Goal: Information Seeking & Learning: Compare options

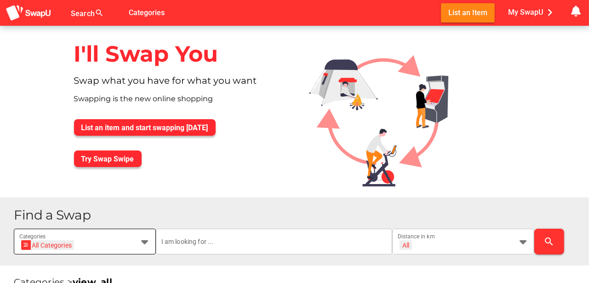
click at [148, 242] on icon at bounding box center [144, 241] width 11 height 11
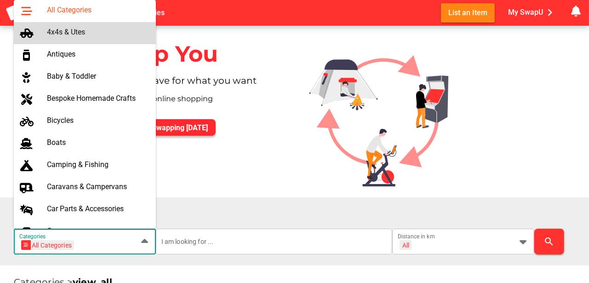
click at [82, 35] on div "4x4s & Utes" at bounding box center [98, 32] width 102 height 9
type input "4x4s & Utes"
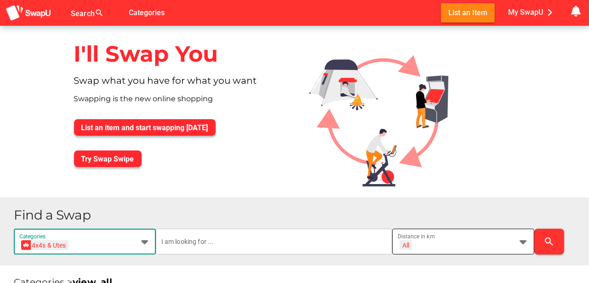
click at [525, 241] on icon at bounding box center [523, 241] width 11 height 11
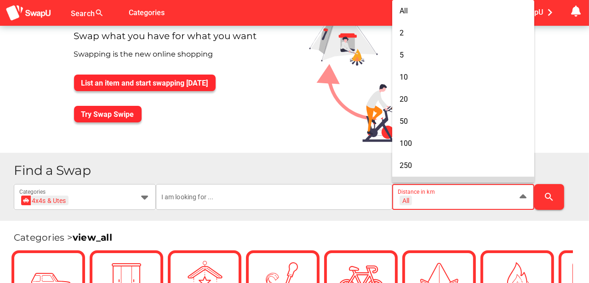
scroll to position [46, 0]
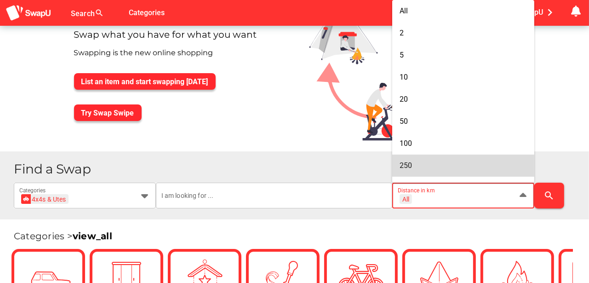
click at [410, 167] on span "250" at bounding box center [406, 165] width 12 height 9
type input "+ 250 km"
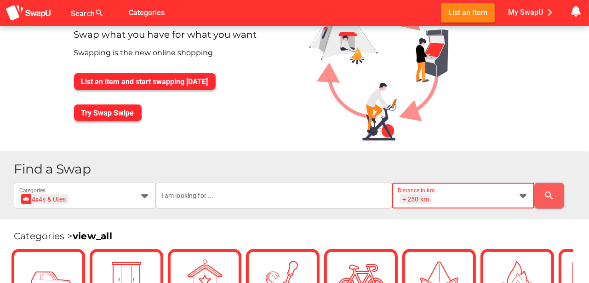
click at [551, 193] on icon "search" at bounding box center [549, 195] width 11 height 11
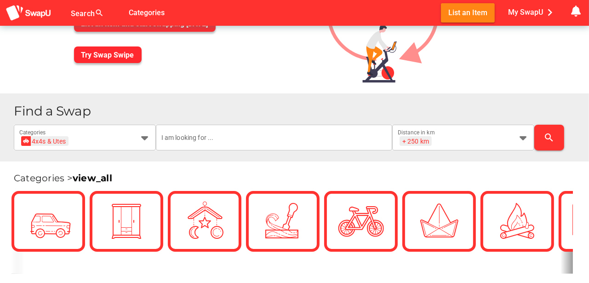
scroll to position [122, 0]
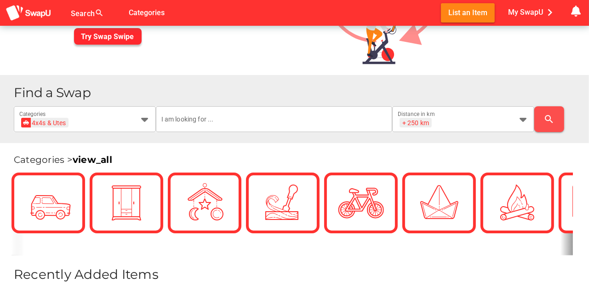
click at [555, 119] on icon "search" at bounding box center [549, 119] width 11 height 11
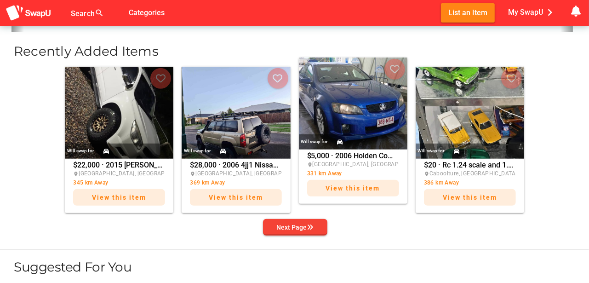
scroll to position [337, 0]
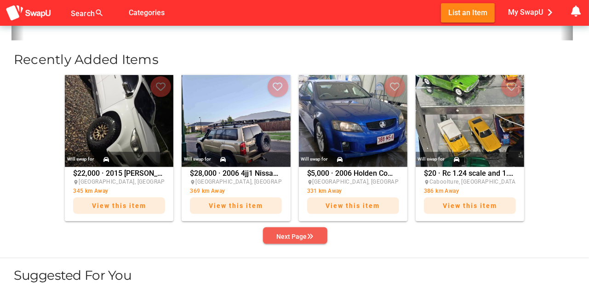
click at [296, 236] on div "Next Page" at bounding box center [295, 236] width 37 height 11
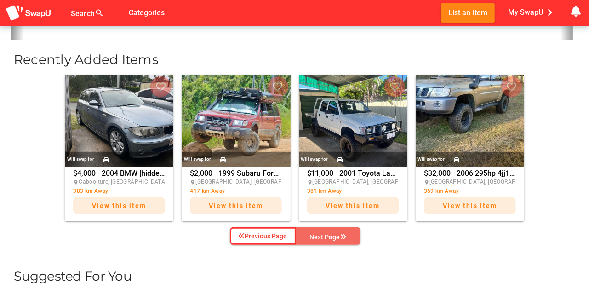
click at [328, 231] on div "Next Page" at bounding box center [328, 236] width 37 height 11
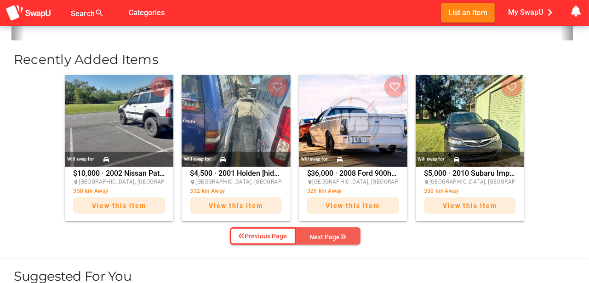
click at [328, 231] on div "Next Page" at bounding box center [328, 236] width 37 height 11
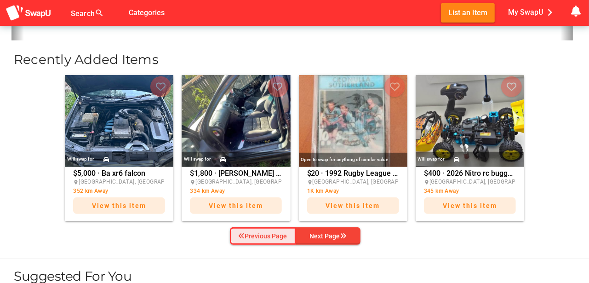
click at [270, 236] on div "Previous Page" at bounding box center [263, 235] width 49 height 11
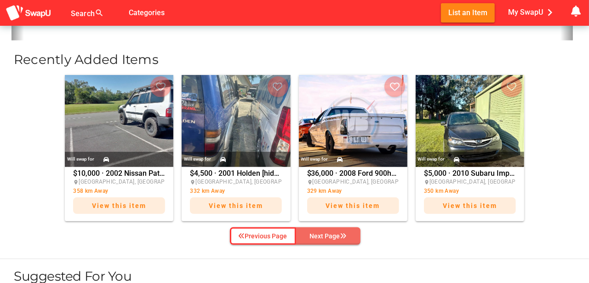
click at [343, 234] on icon "button" at bounding box center [343, 236] width 6 height 6
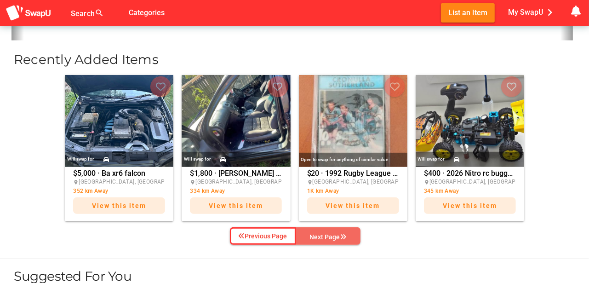
click at [348, 234] on span "Next Page" at bounding box center [329, 237] width 50 height 14
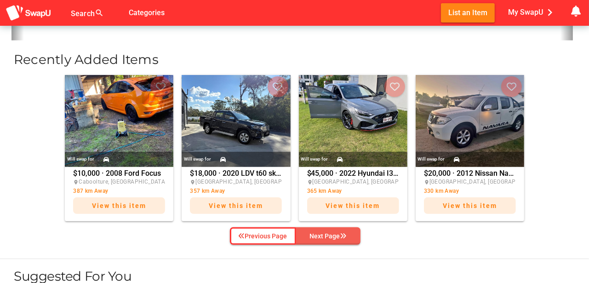
click at [348, 234] on span "Next Page" at bounding box center [329, 236] width 50 height 14
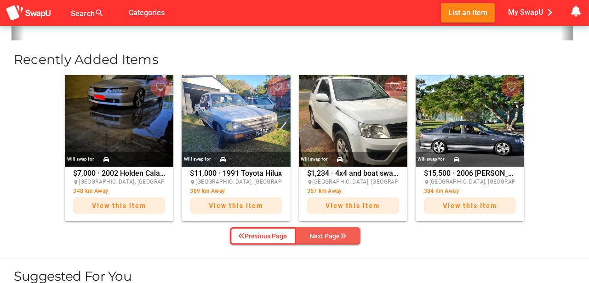
click at [349, 234] on span "Next Page" at bounding box center [329, 236] width 50 height 14
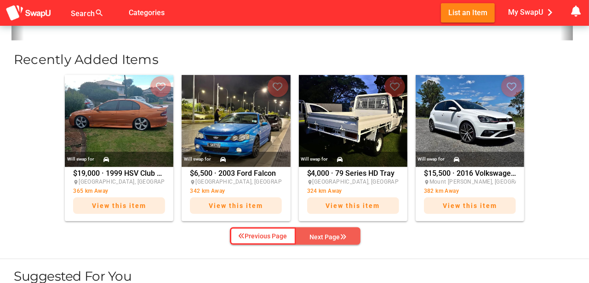
click at [349, 234] on span "Next Page" at bounding box center [329, 237] width 50 height 14
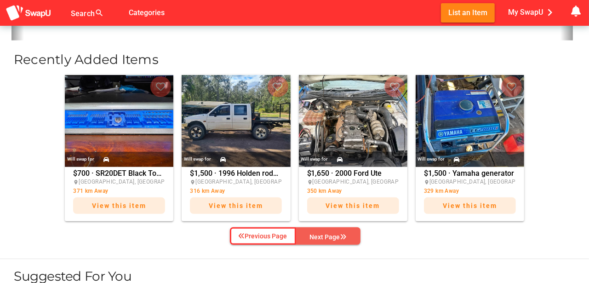
click at [351, 234] on span "Next Page" at bounding box center [329, 237] width 50 height 14
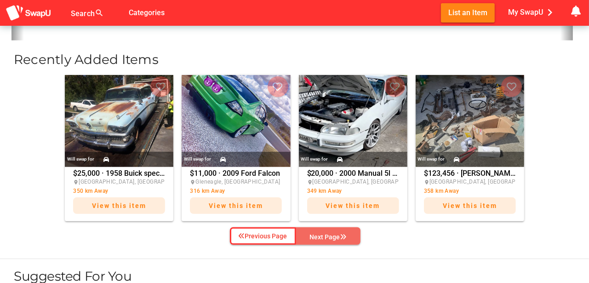
click at [352, 234] on span "Next Page" at bounding box center [329, 237] width 50 height 14
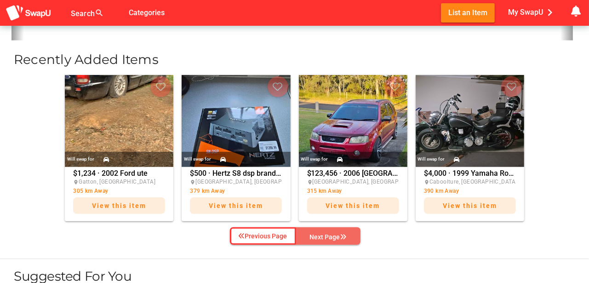
click at [352, 234] on span "Next Page" at bounding box center [329, 237] width 50 height 14
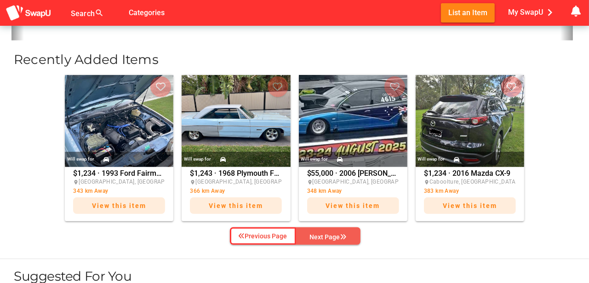
click at [352, 234] on span "Next Page" at bounding box center [329, 237] width 50 height 14
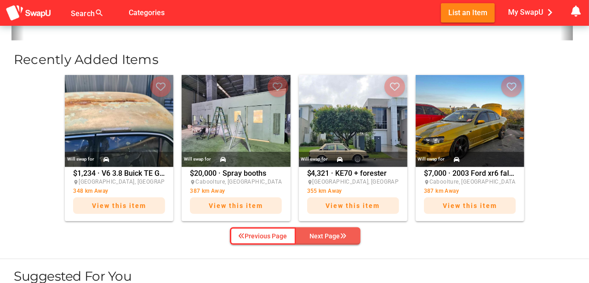
click at [352, 234] on span "Next Page" at bounding box center [329, 236] width 50 height 14
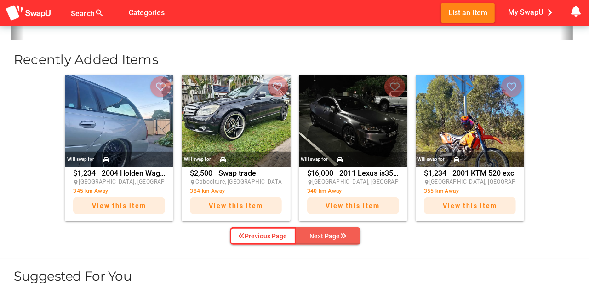
click at [352, 234] on span "Next Page" at bounding box center [329, 236] width 50 height 14
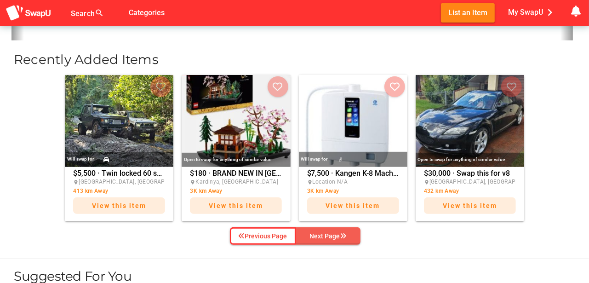
click at [331, 237] on div "Next Page" at bounding box center [328, 235] width 37 height 11
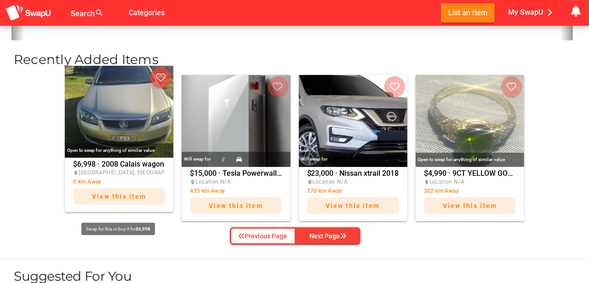
click at [114, 197] on span "View this item" at bounding box center [119, 196] width 54 height 7
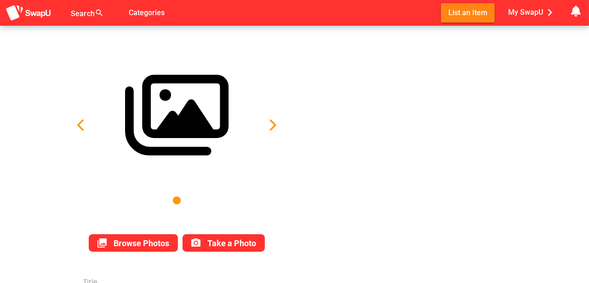
type input "2008 Calais wagon"
type textarea "VE V6 auto tow bar 6 stack cd player GPS Near new tyres brake pads replaced oil…"
type input "6998"
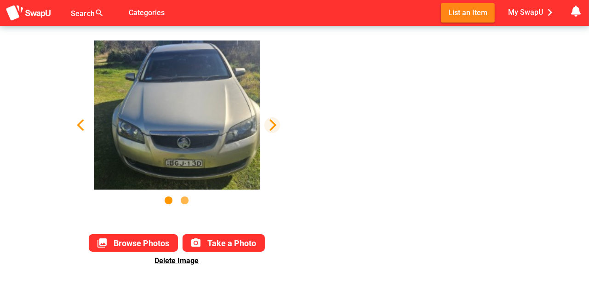
click at [276, 125] on icon "button" at bounding box center [272, 125] width 13 height 13
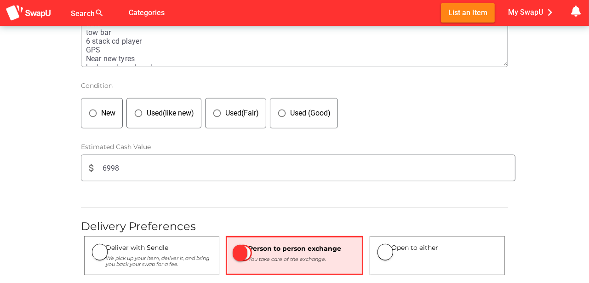
scroll to position [352, 0]
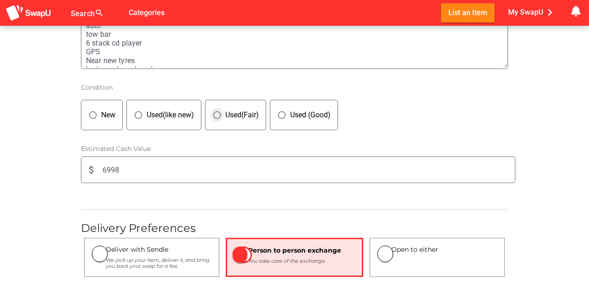
click at [221, 113] on icon "panorama_fish_eye" at bounding box center [217, 114] width 9 height 9
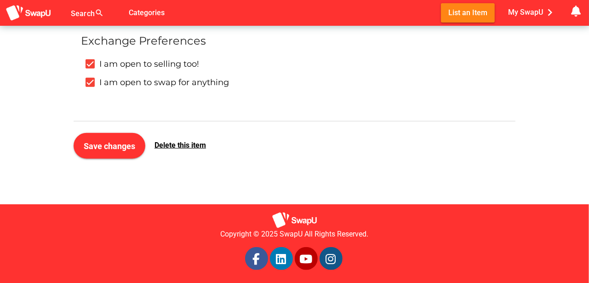
scroll to position [667, 0]
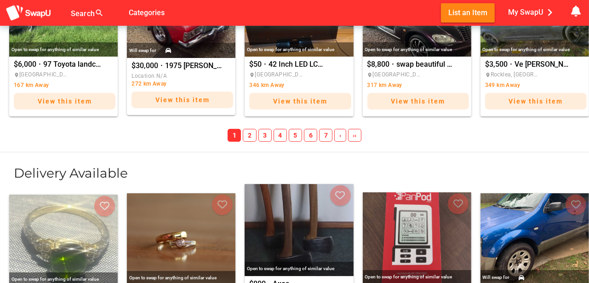
scroll to position [1849, 0]
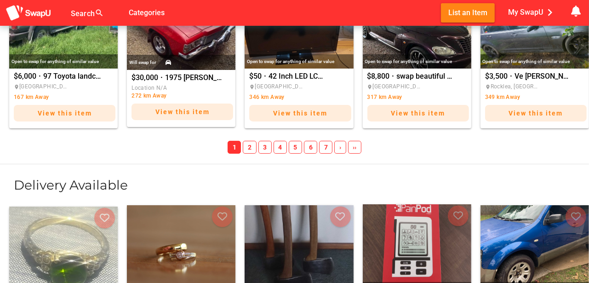
click at [250, 145] on span "2" at bounding box center [249, 147] width 13 height 13
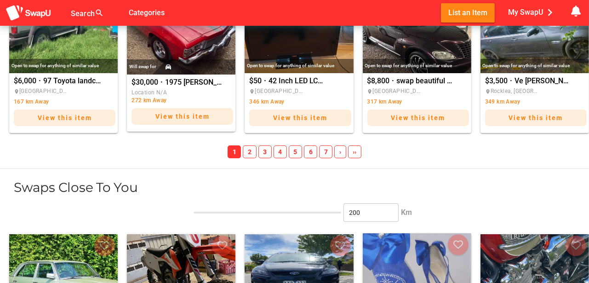
scroll to position [1098, 0]
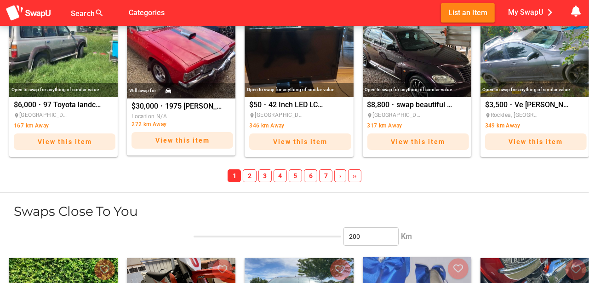
click at [265, 174] on span "3" at bounding box center [265, 175] width 13 height 13
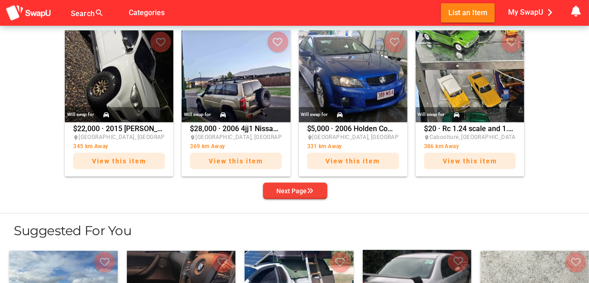
scroll to position [377, 0]
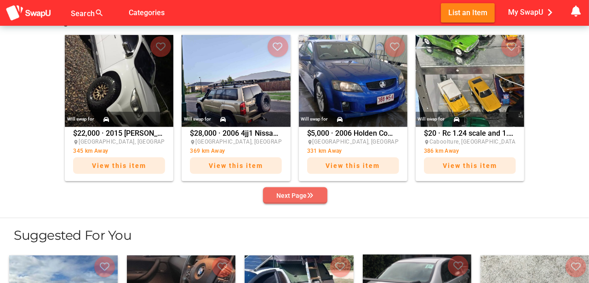
click at [300, 199] on div "Next Page" at bounding box center [295, 195] width 37 height 11
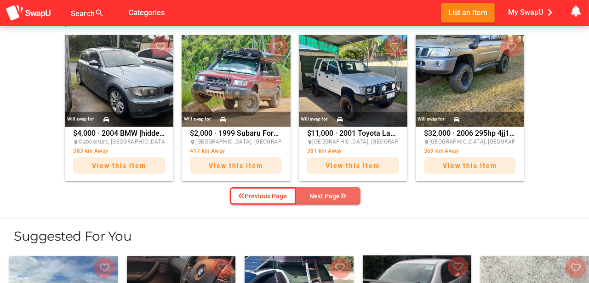
click at [300, 199] on button "Next Page" at bounding box center [328, 195] width 64 height 17
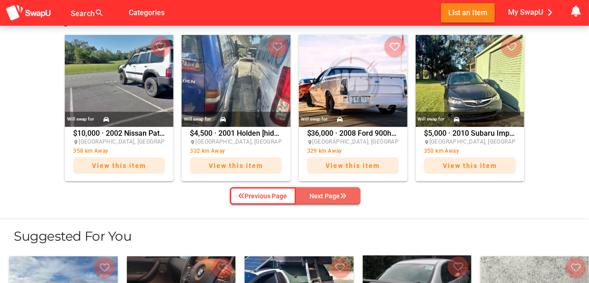
click at [344, 196] on icon "button" at bounding box center [343, 196] width 6 height 6
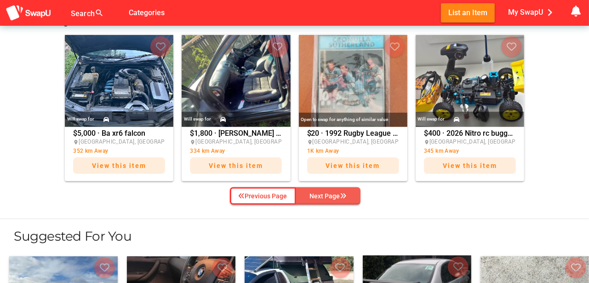
click at [342, 196] on icon "button" at bounding box center [343, 196] width 6 height 6
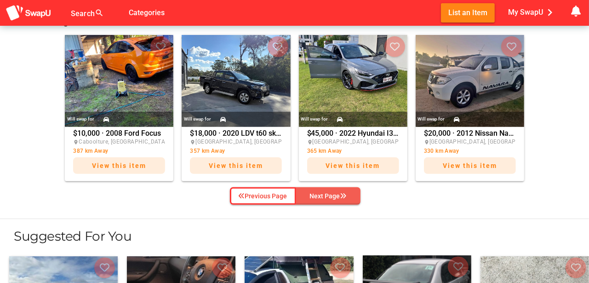
click at [342, 196] on icon "button" at bounding box center [343, 196] width 6 height 6
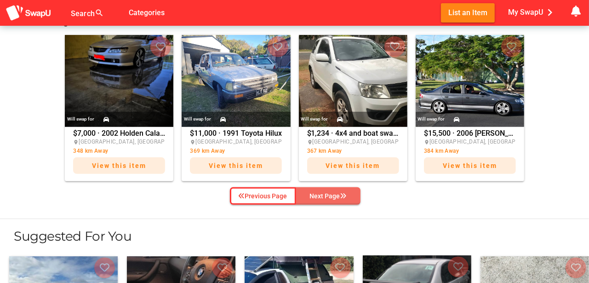
click at [342, 196] on icon "button" at bounding box center [343, 196] width 6 height 6
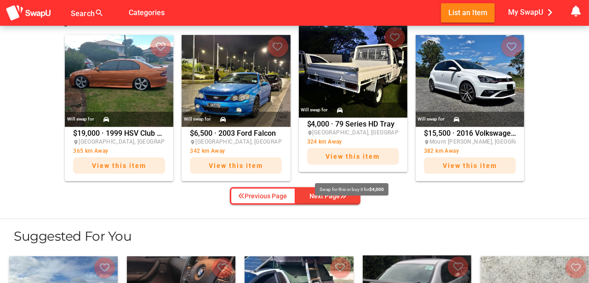
click at [344, 156] on span "View this item" at bounding box center [353, 156] width 54 height 7
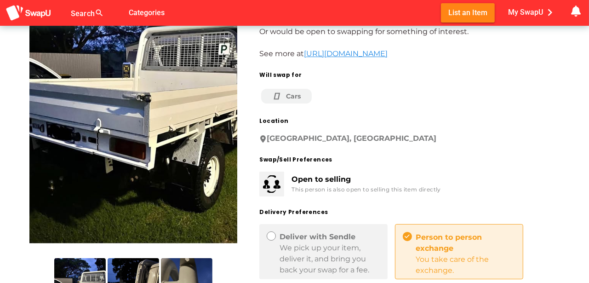
scroll to position [138, 0]
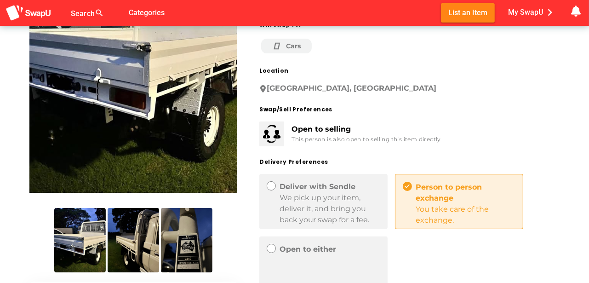
click at [142, 254] on img at bounding box center [134, 240] width 52 height 64
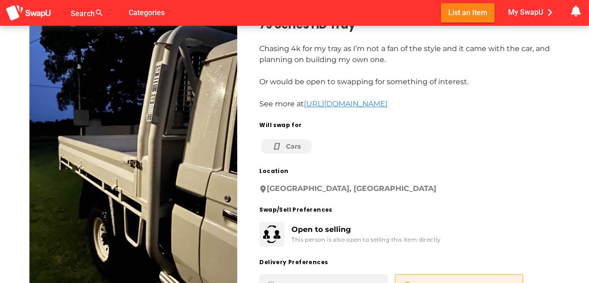
scroll to position [30, 0]
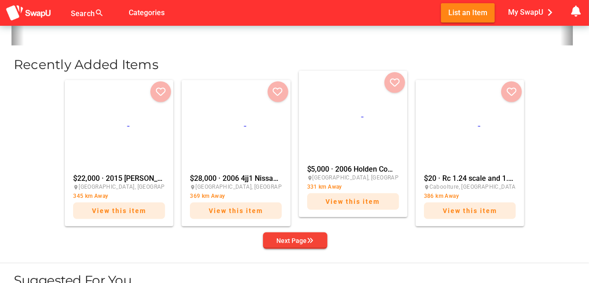
scroll to position [337, 0]
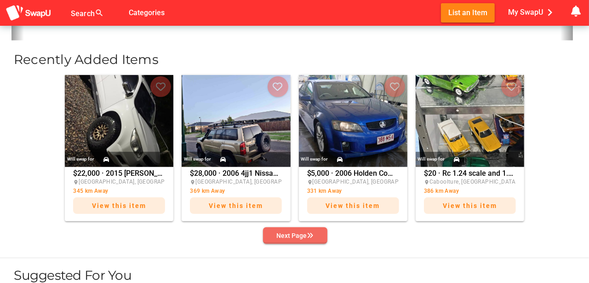
click at [304, 235] on div "Next Page" at bounding box center [295, 235] width 37 height 11
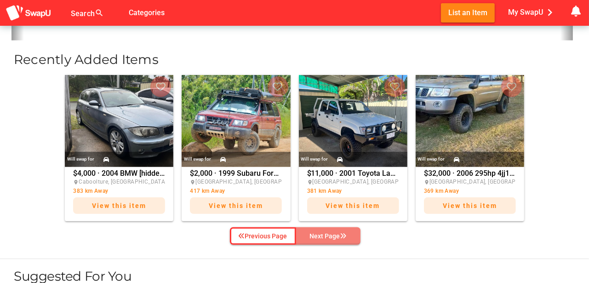
click at [304, 235] on span "Next Page" at bounding box center [329, 236] width 50 height 14
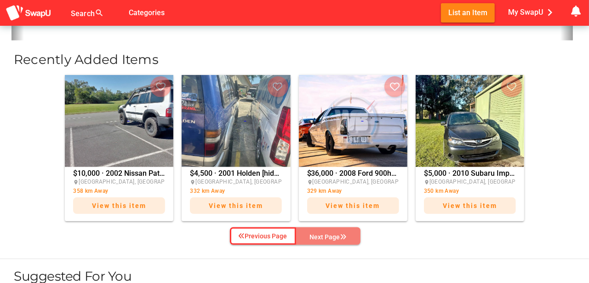
click at [304, 235] on span "Next Page" at bounding box center [329, 237] width 50 height 14
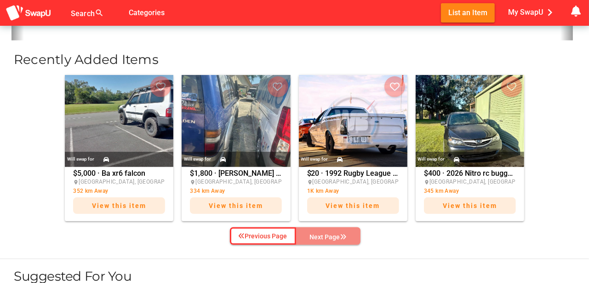
click at [304, 235] on span "Next Page" at bounding box center [329, 237] width 50 height 14
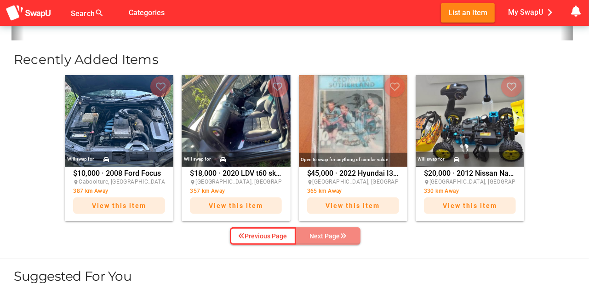
click at [304, 235] on span "Next Page" at bounding box center [329, 236] width 50 height 14
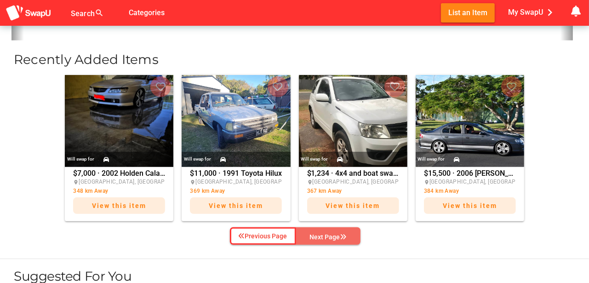
click at [321, 232] on div "Next Page" at bounding box center [328, 236] width 37 height 11
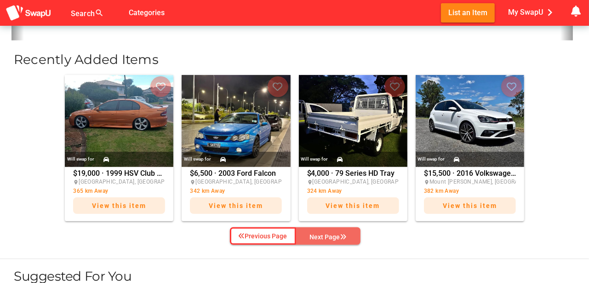
click at [321, 232] on div "Next Page" at bounding box center [328, 236] width 37 height 11
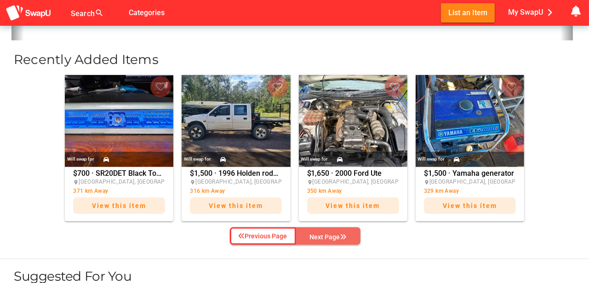
click at [328, 232] on div "Next Page" at bounding box center [328, 236] width 37 height 11
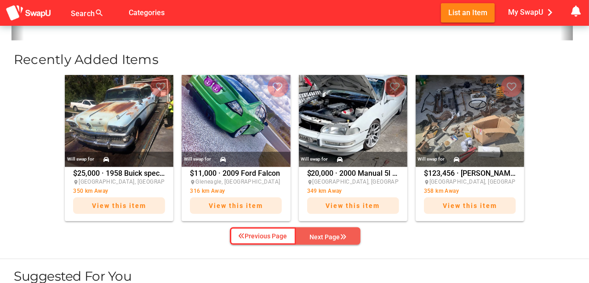
click at [328, 232] on div "Next Page" at bounding box center [328, 236] width 37 height 11
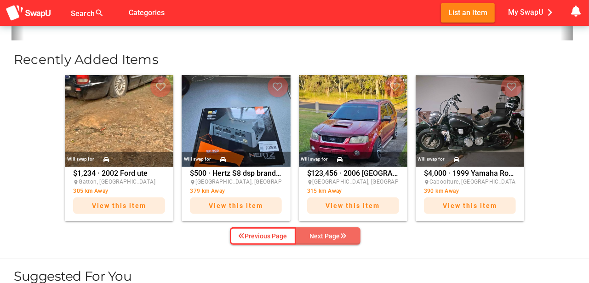
click at [341, 233] on icon "button" at bounding box center [343, 236] width 6 height 6
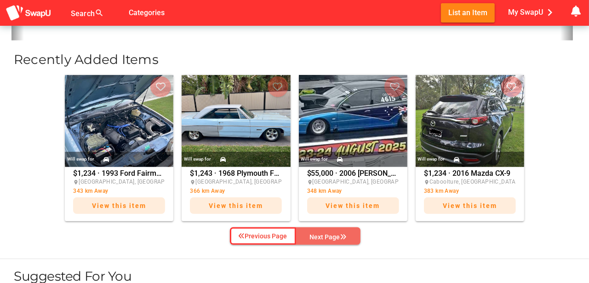
click at [341, 234] on icon "button" at bounding box center [343, 237] width 6 height 6
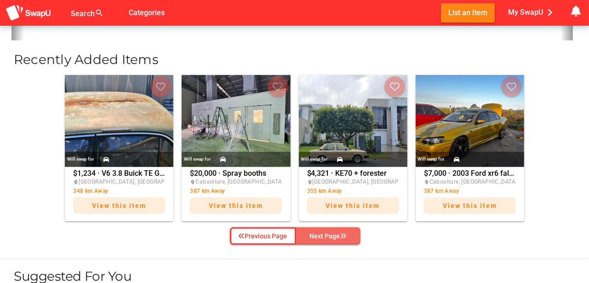
click at [341, 233] on icon "button" at bounding box center [343, 236] width 6 height 6
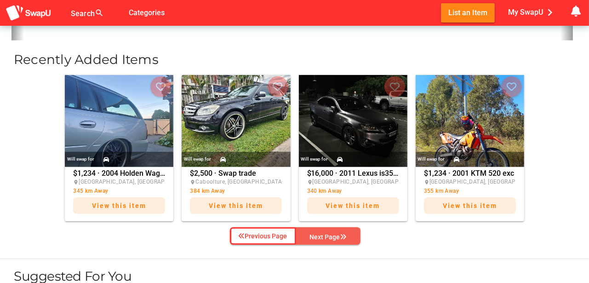
click at [341, 234] on icon "button" at bounding box center [343, 237] width 6 height 6
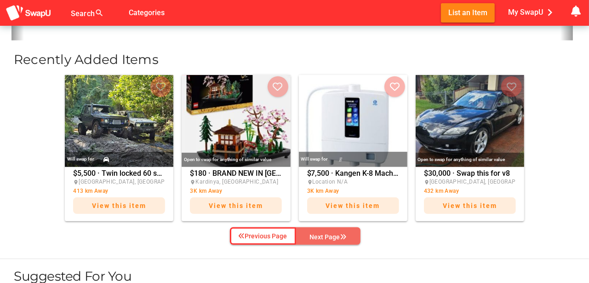
click at [341, 234] on icon "button" at bounding box center [343, 237] width 6 height 6
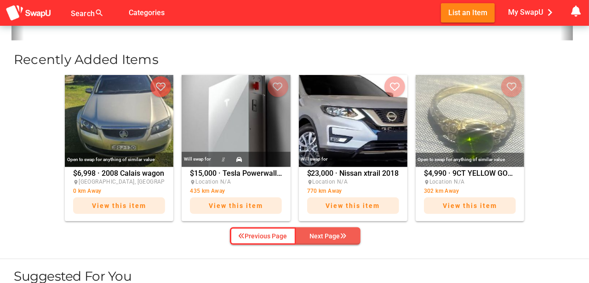
click at [341, 233] on icon "button" at bounding box center [343, 236] width 6 height 6
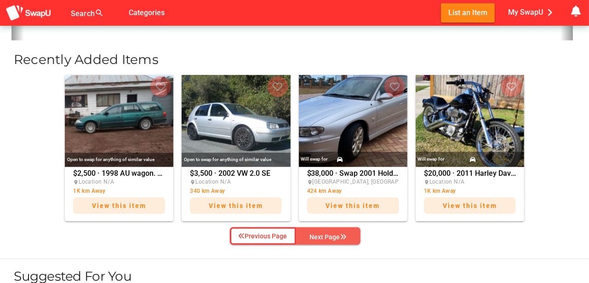
click at [341, 234] on icon "button" at bounding box center [343, 237] width 6 height 6
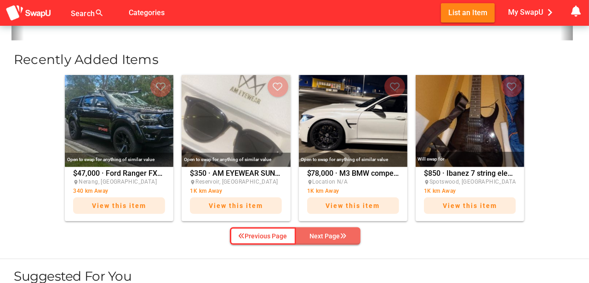
click at [341, 233] on icon "button" at bounding box center [343, 236] width 6 height 6
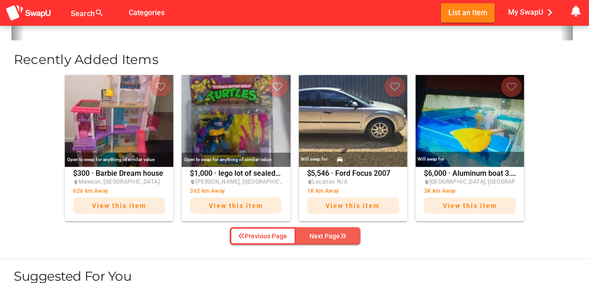
click at [340, 231] on div "Next Page" at bounding box center [328, 235] width 37 height 11
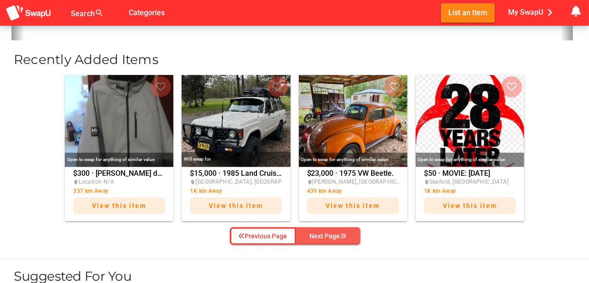
click at [341, 230] on div "Next Page" at bounding box center [328, 235] width 37 height 11
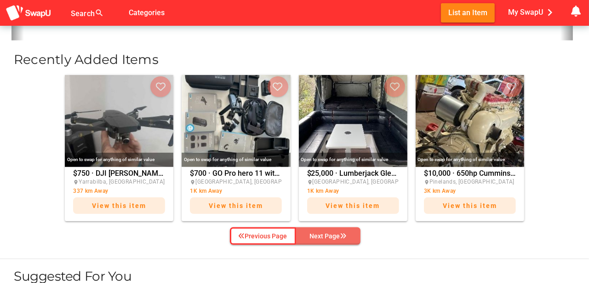
click at [341, 230] on div "Next Page" at bounding box center [328, 235] width 37 height 11
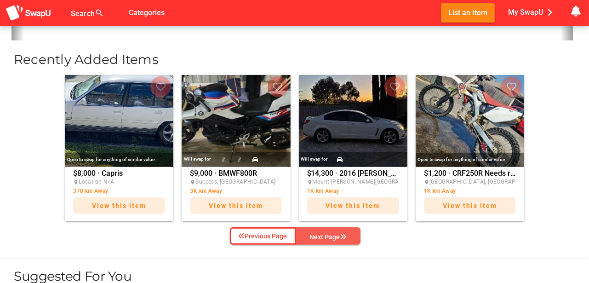
click at [341, 231] on div "Next Page" at bounding box center [328, 236] width 37 height 11
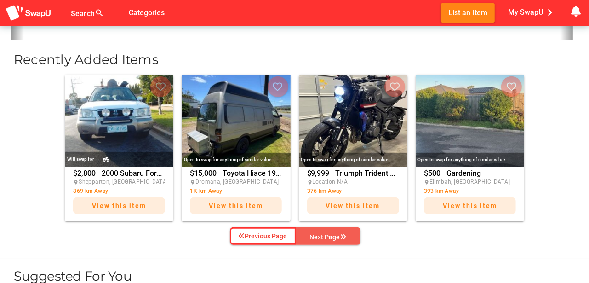
click at [341, 231] on div "Next Page" at bounding box center [328, 236] width 37 height 11
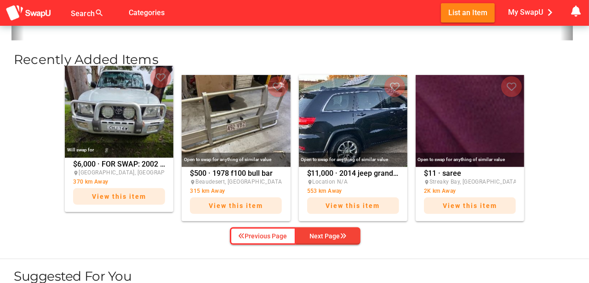
click at [108, 120] on img at bounding box center [119, 112] width 109 height 92
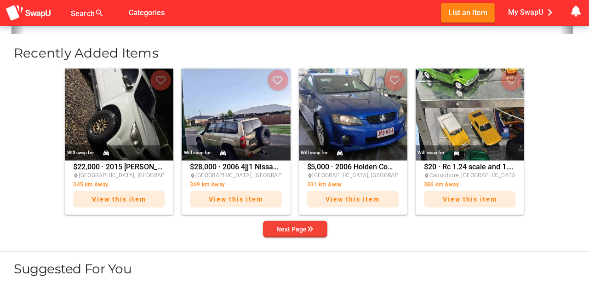
scroll to position [368, 0]
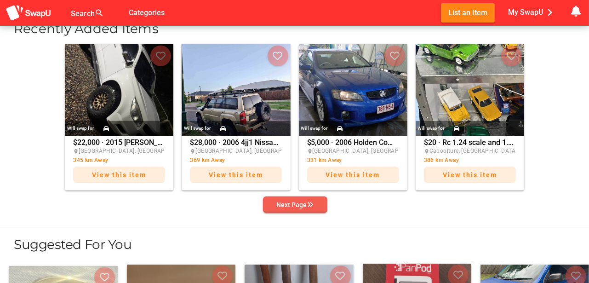
click at [305, 207] on div "Next Page" at bounding box center [295, 204] width 37 height 11
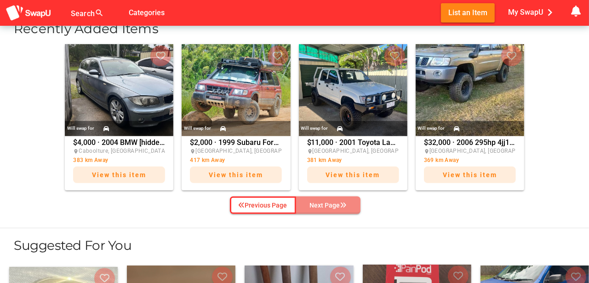
click at [305, 207] on span "Next Page" at bounding box center [329, 205] width 50 height 14
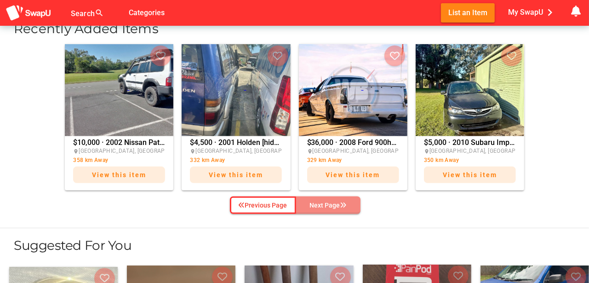
click at [305, 207] on span "Next Page" at bounding box center [329, 205] width 50 height 14
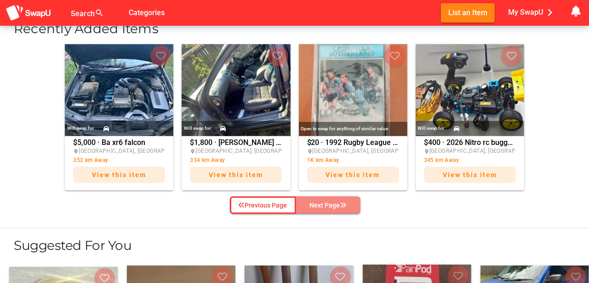
click at [305, 207] on span "Next Page" at bounding box center [329, 205] width 50 height 14
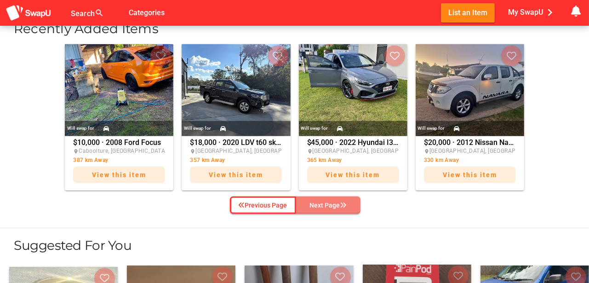
click at [305, 207] on span "Next Page" at bounding box center [329, 205] width 50 height 14
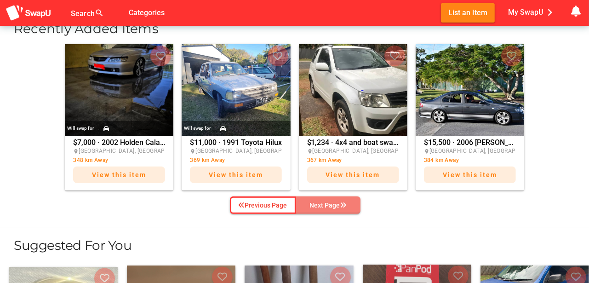
click at [305, 207] on span "Next Page" at bounding box center [329, 205] width 50 height 14
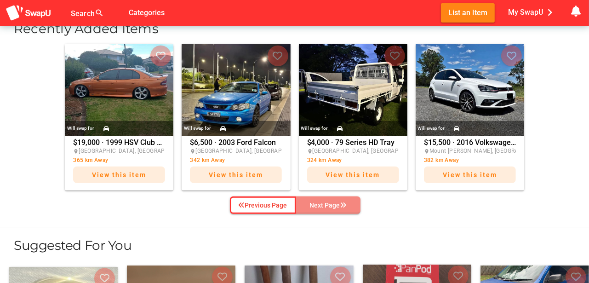
click at [305, 207] on span "Next Page" at bounding box center [329, 205] width 50 height 14
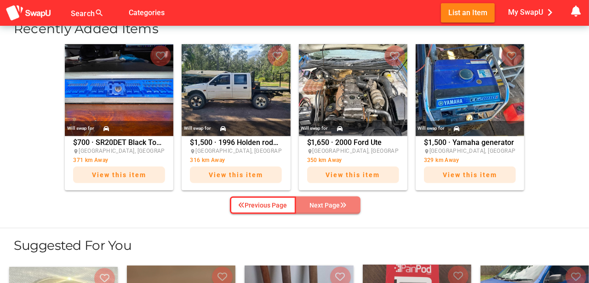
click at [305, 207] on span "Next Page" at bounding box center [329, 205] width 50 height 14
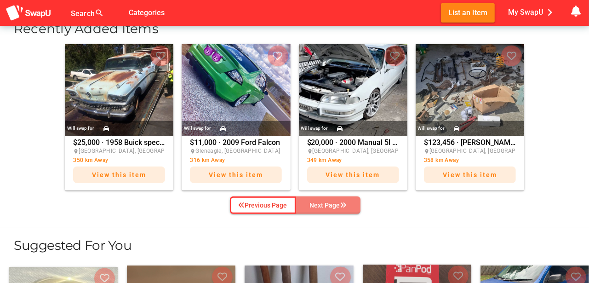
click at [305, 207] on span "Next Page" at bounding box center [329, 205] width 50 height 14
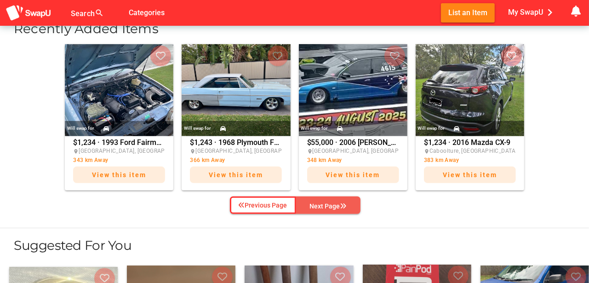
click at [317, 207] on div "Next Page" at bounding box center [328, 206] width 37 height 11
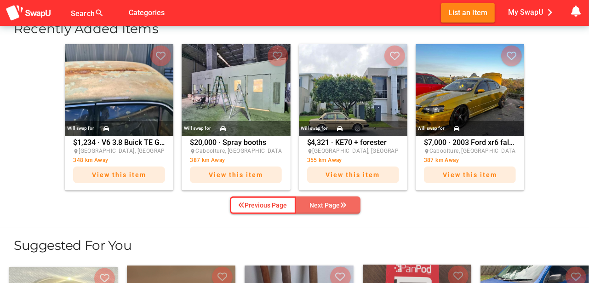
click at [317, 207] on div "Next Page" at bounding box center [328, 205] width 37 height 11
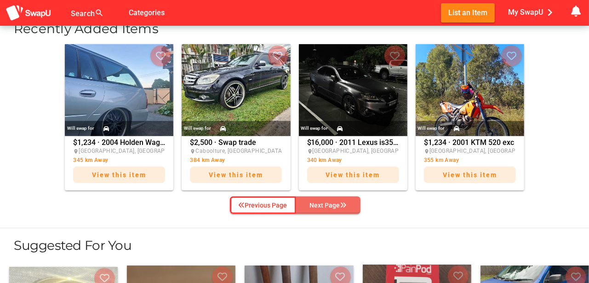
click at [317, 207] on div "Next Page" at bounding box center [328, 205] width 37 height 11
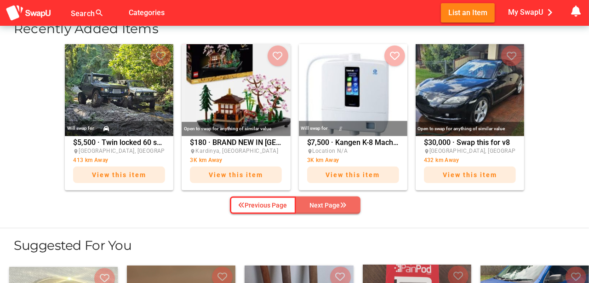
click at [345, 202] on icon "button" at bounding box center [343, 205] width 6 height 6
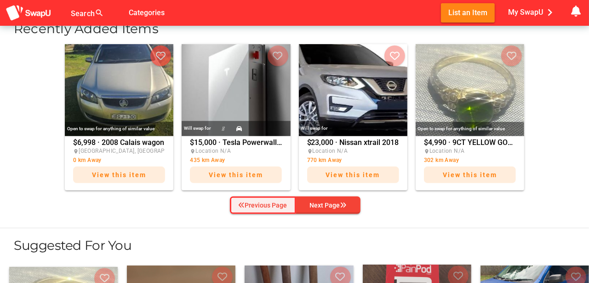
click at [260, 203] on div "Previous Page" at bounding box center [263, 205] width 49 height 11
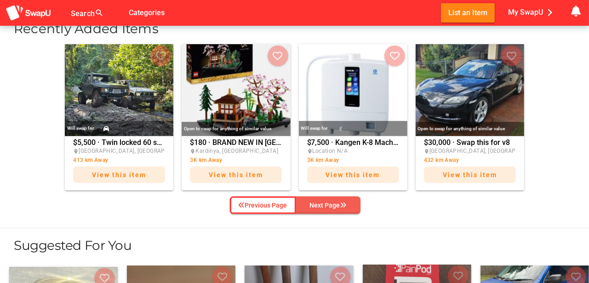
click at [335, 205] on div "Next Page" at bounding box center [328, 205] width 37 height 11
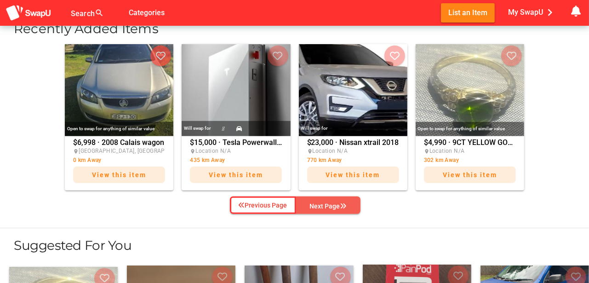
click at [336, 205] on div "Next Page" at bounding box center [328, 206] width 37 height 11
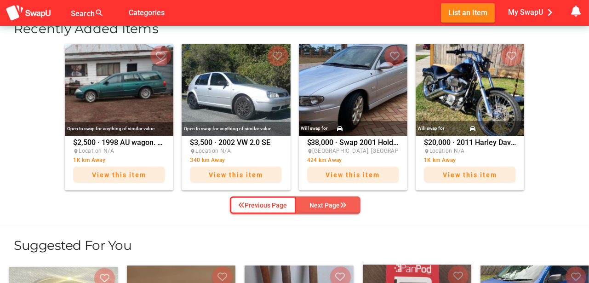
click at [336, 205] on div "Next Page" at bounding box center [328, 205] width 37 height 11
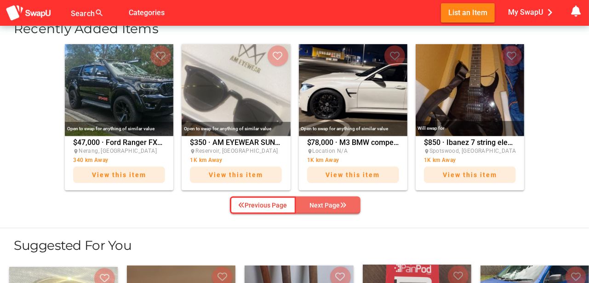
click at [336, 205] on div "Next Page" at bounding box center [328, 205] width 37 height 11
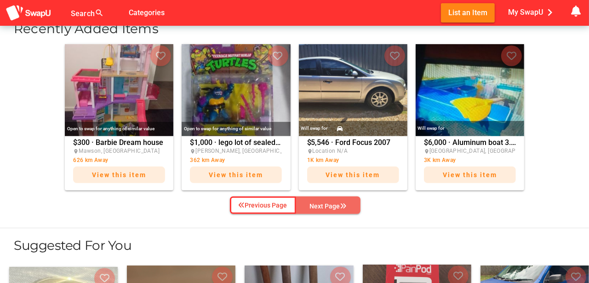
click at [336, 205] on div "Next Page" at bounding box center [328, 206] width 37 height 11
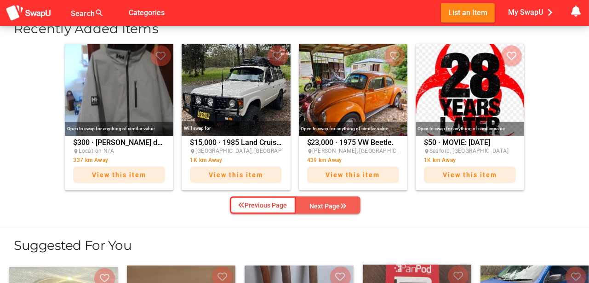
click at [333, 202] on div "Next Page" at bounding box center [328, 206] width 37 height 11
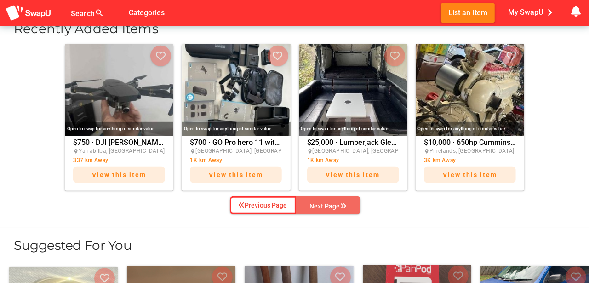
drag, startPoint x: 343, startPoint y: 205, endPoint x: 455, endPoint y: 207, distance: 112.3
click at [351, 205] on span "Next Page" at bounding box center [329, 206] width 50 height 14
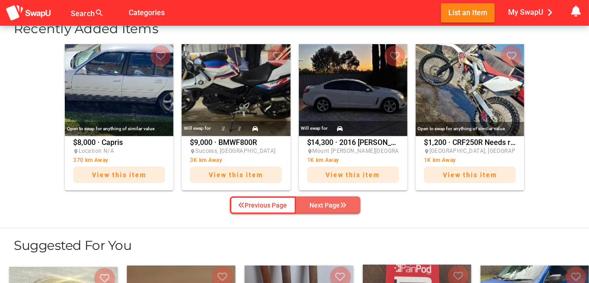
click at [329, 202] on div "Next Page" at bounding box center [328, 205] width 37 height 11
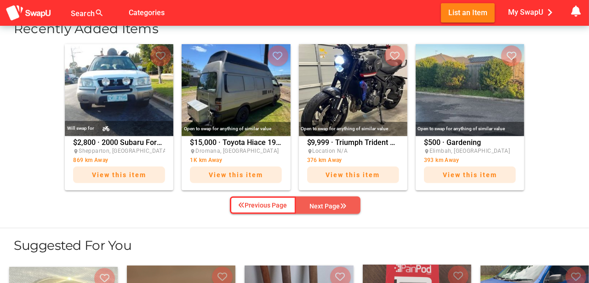
click at [327, 204] on div "Next Page" at bounding box center [328, 206] width 37 height 11
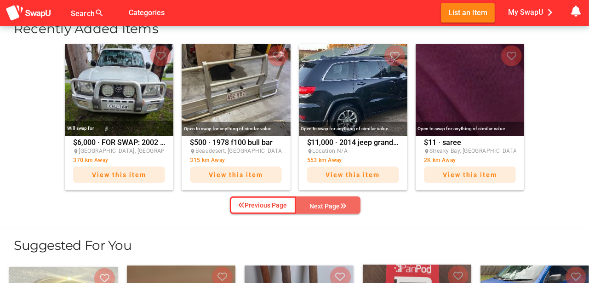
click at [329, 199] on span "Next Page" at bounding box center [329, 206] width 50 height 14
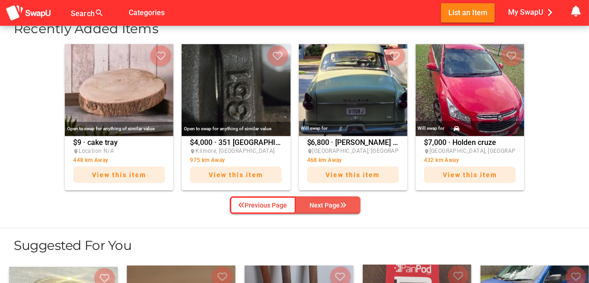
click at [328, 199] on span "Next Page" at bounding box center [329, 205] width 50 height 14
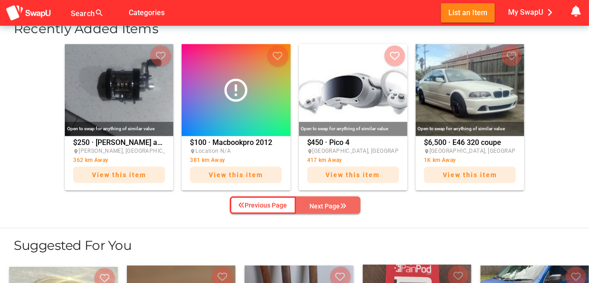
click at [328, 199] on span "Next Page" at bounding box center [329, 206] width 50 height 14
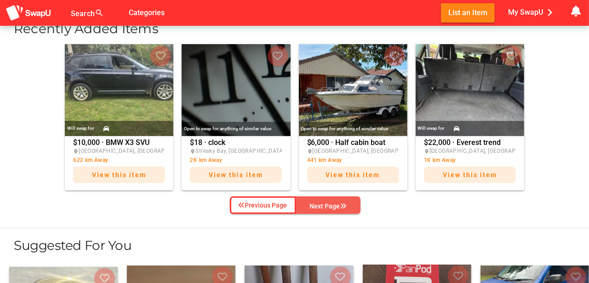
click at [330, 205] on div "Next Page" at bounding box center [328, 206] width 37 height 11
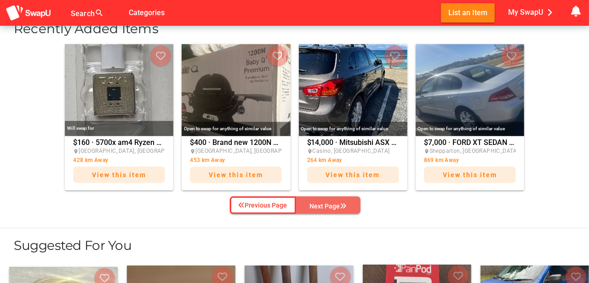
click at [330, 205] on div "Next Page" at bounding box center [328, 206] width 37 height 11
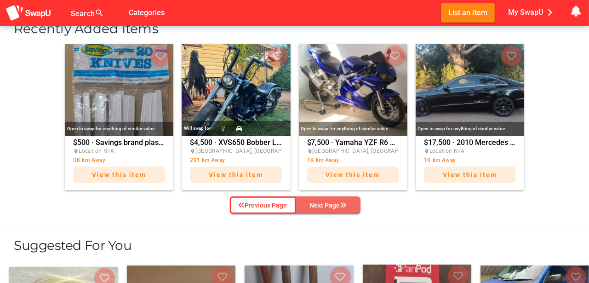
click at [330, 205] on div "Next Page" at bounding box center [328, 205] width 37 height 11
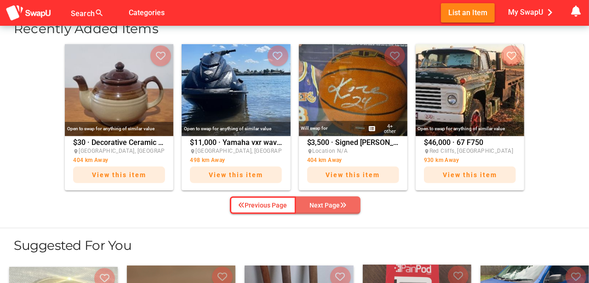
click at [330, 205] on div "Next Page" at bounding box center [328, 205] width 37 height 11
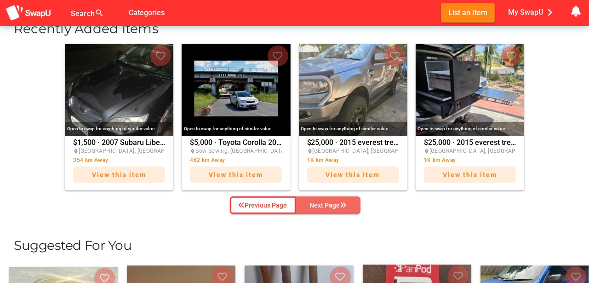
click at [330, 205] on div "Next Page" at bounding box center [328, 205] width 37 height 11
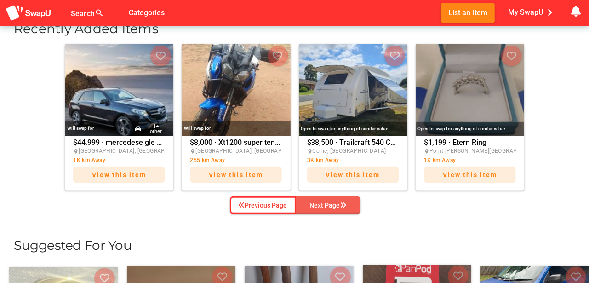
click at [330, 205] on div "Next Page" at bounding box center [328, 205] width 37 height 11
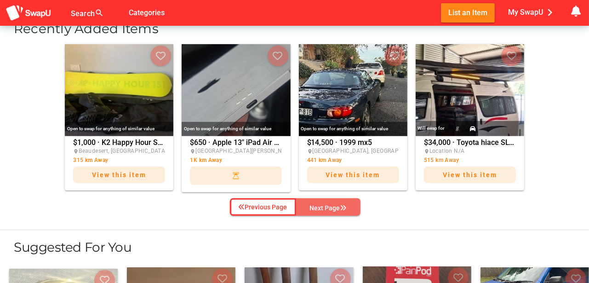
click at [331, 211] on div "Next Page" at bounding box center [328, 207] width 37 height 11
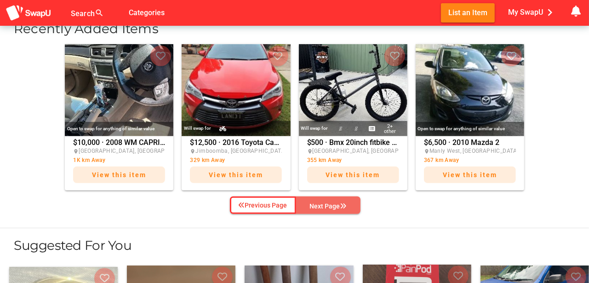
click at [330, 205] on div "Next Page" at bounding box center [328, 206] width 37 height 11
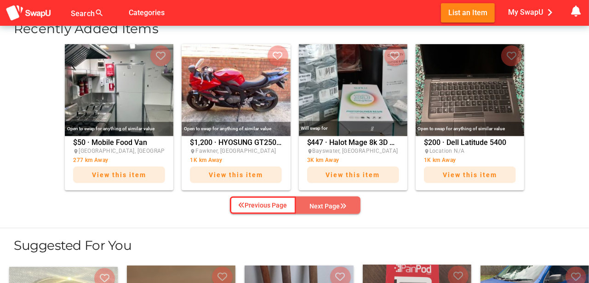
click at [333, 205] on div "Next Page" at bounding box center [328, 206] width 37 height 11
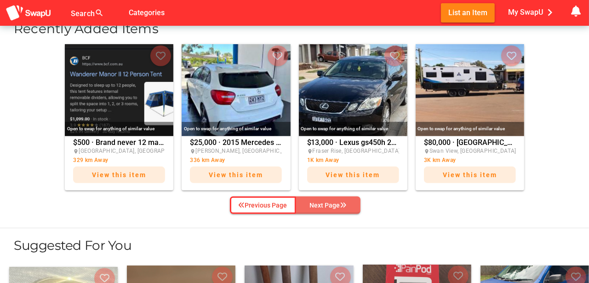
click at [338, 204] on div "Next Page" at bounding box center [328, 205] width 37 height 11
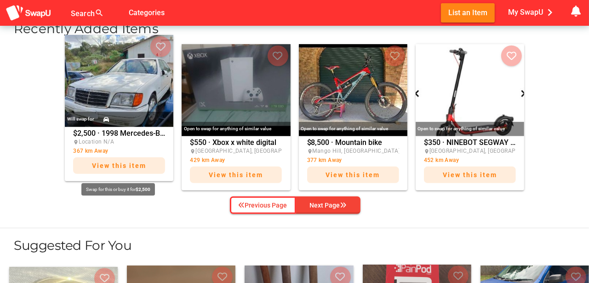
click at [123, 150] on div "place Location N/A 367 km Away" at bounding box center [119, 146] width 92 height 18
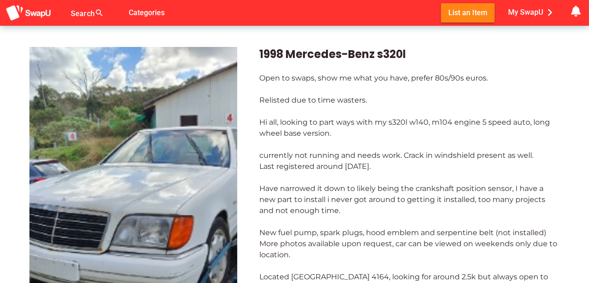
scroll to position [15, 0]
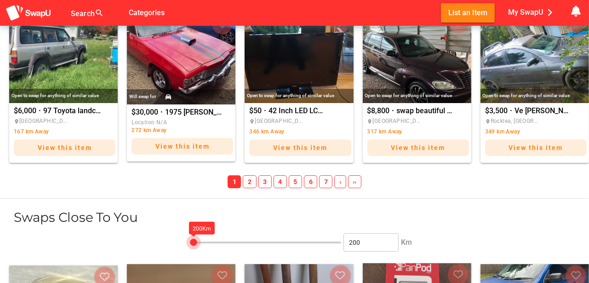
scroll to position [1097, 0]
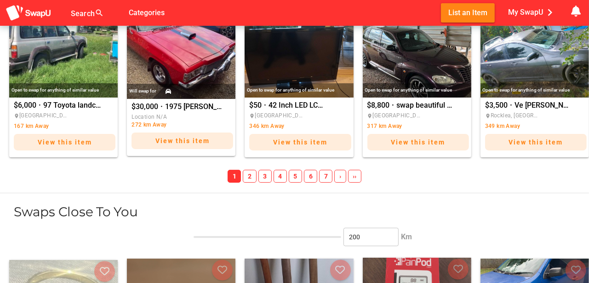
click at [309, 177] on span "6" at bounding box center [310, 176] width 13 height 13
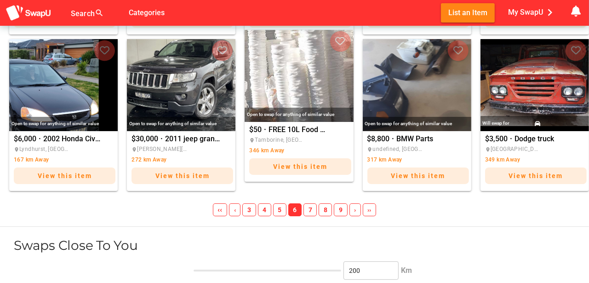
scroll to position [1066, 0]
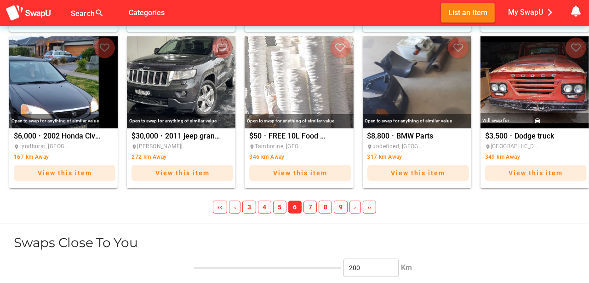
click at [309, 207] on span "7" at bounding box center [310, 207] width 13 height 13
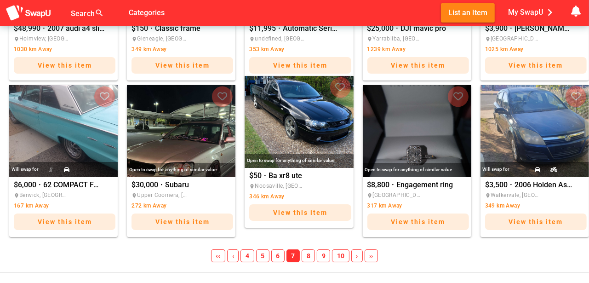
scroll to position [1005, 0]
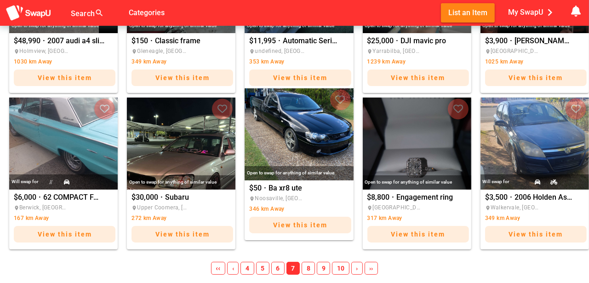
click at [303, 122] on img "Ba xr8 ute" at bounding box center [299, 134] width 109 height 92
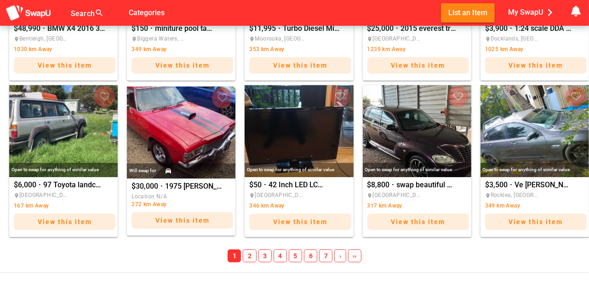
scroll to position [1073, 0]
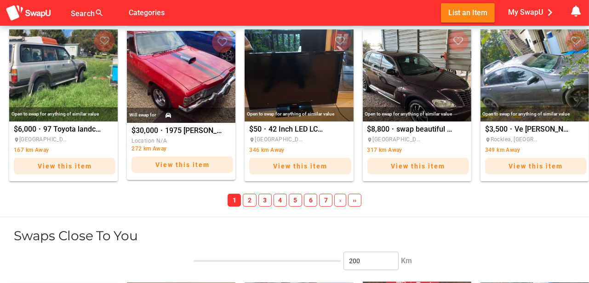
click at [327, 199] on span "7" at bounding box center [325, 200] width 13 height 13
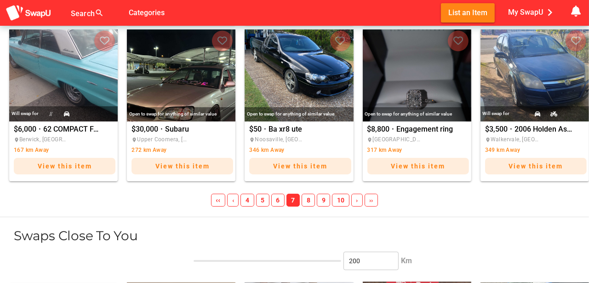
click at [307, 199] on span "8" at bounding box center [308, 200] width 13 height 13
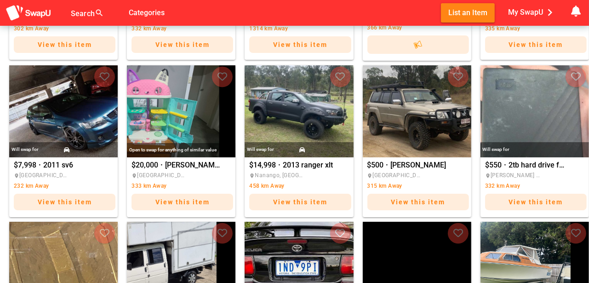
scroll to position [720, 0]
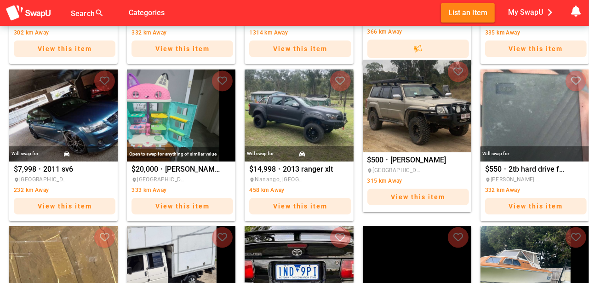
click at [423, 120] on img "Shaun" at bounding box center [417, 106] width 109 height 92
